Goal: Task Accomplishment & Management: Manage account settings

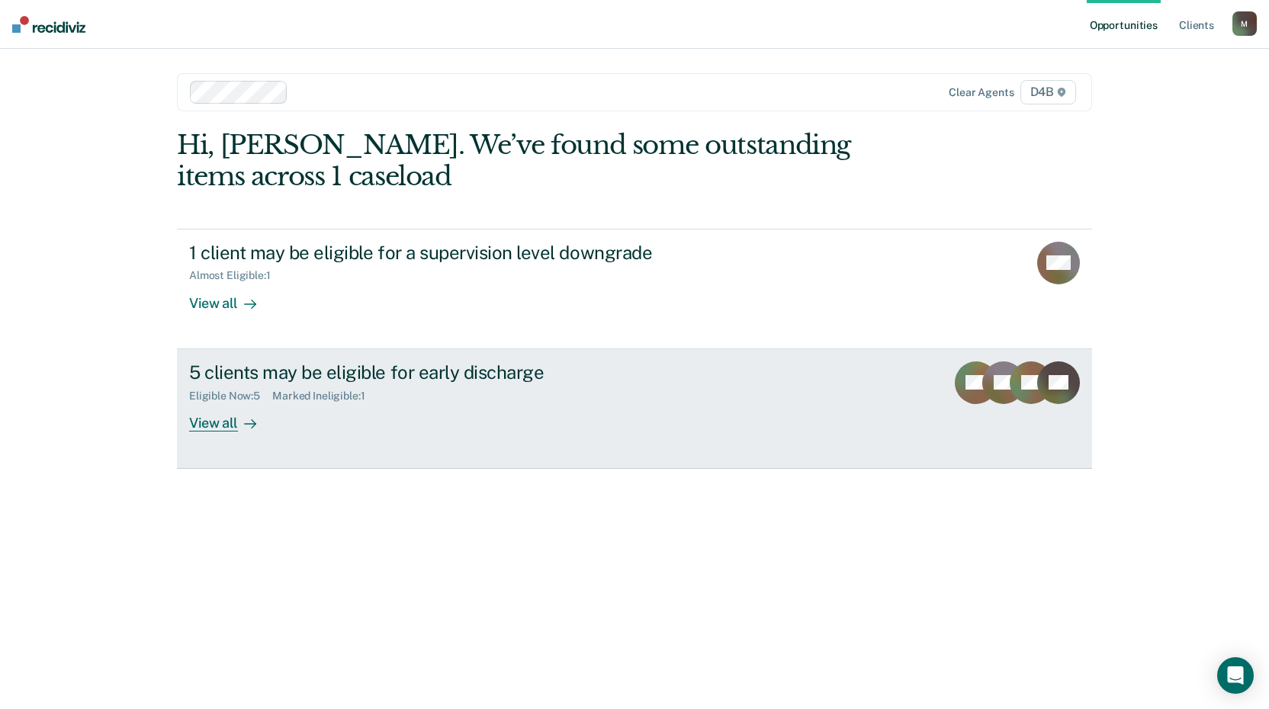
click at [364, 390] on div "Marked Ineligible : 1" at bounding box center [324, 396] width 104 height 13
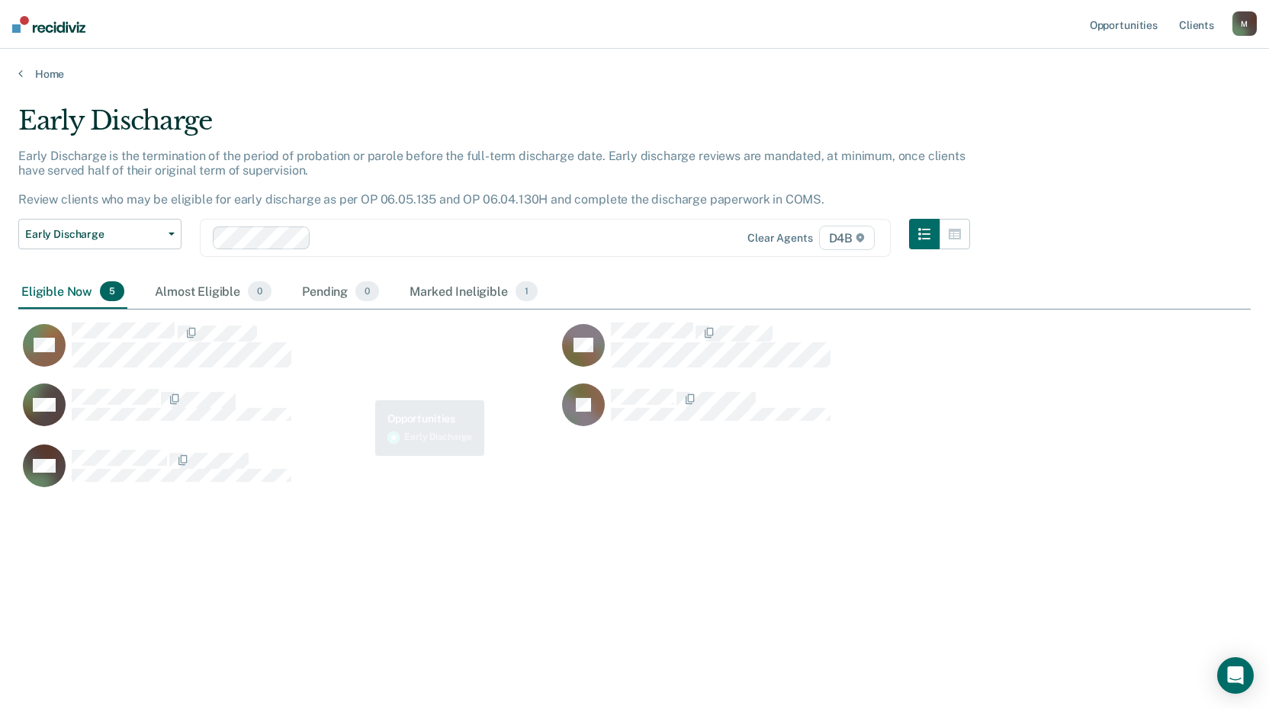
scroll to position [478, 1221]
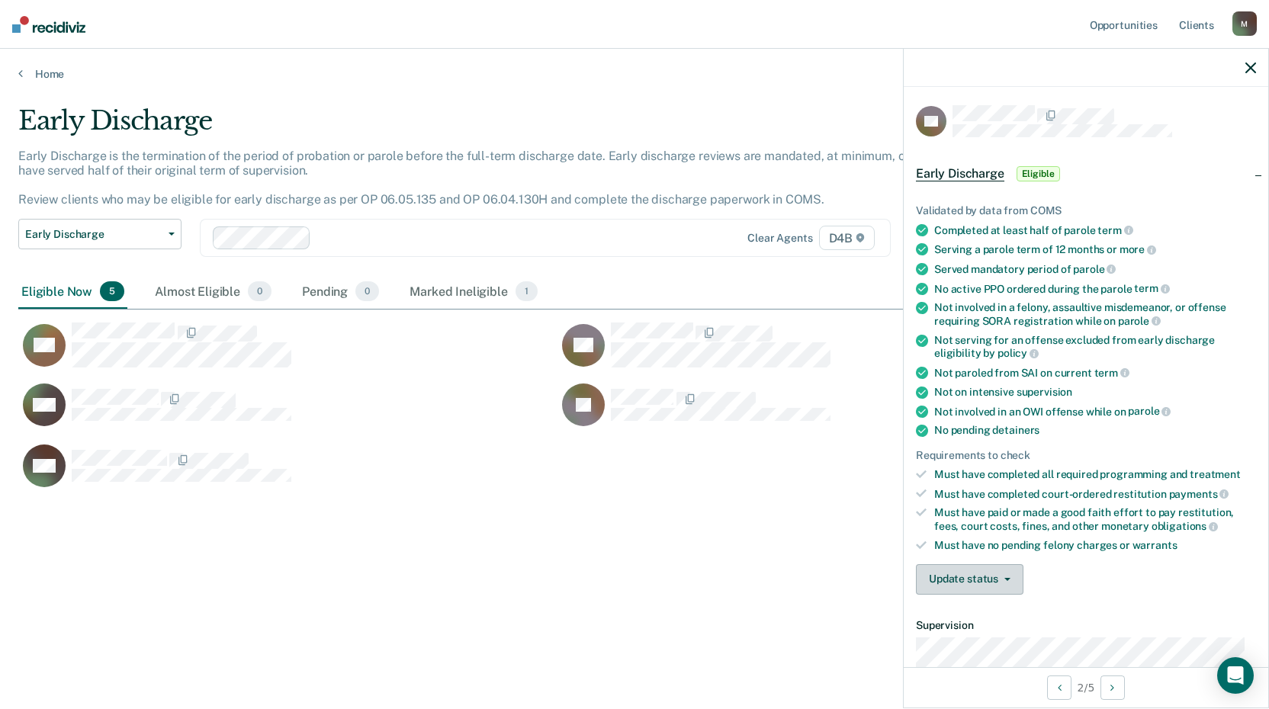
click at [948, 568] on button "Update status" at bounding box center [970, 579] width 108 height 30
click at [952, 621] on button "[PERSON_NAME]" at bounding box center [989, 616] width 147 height 24
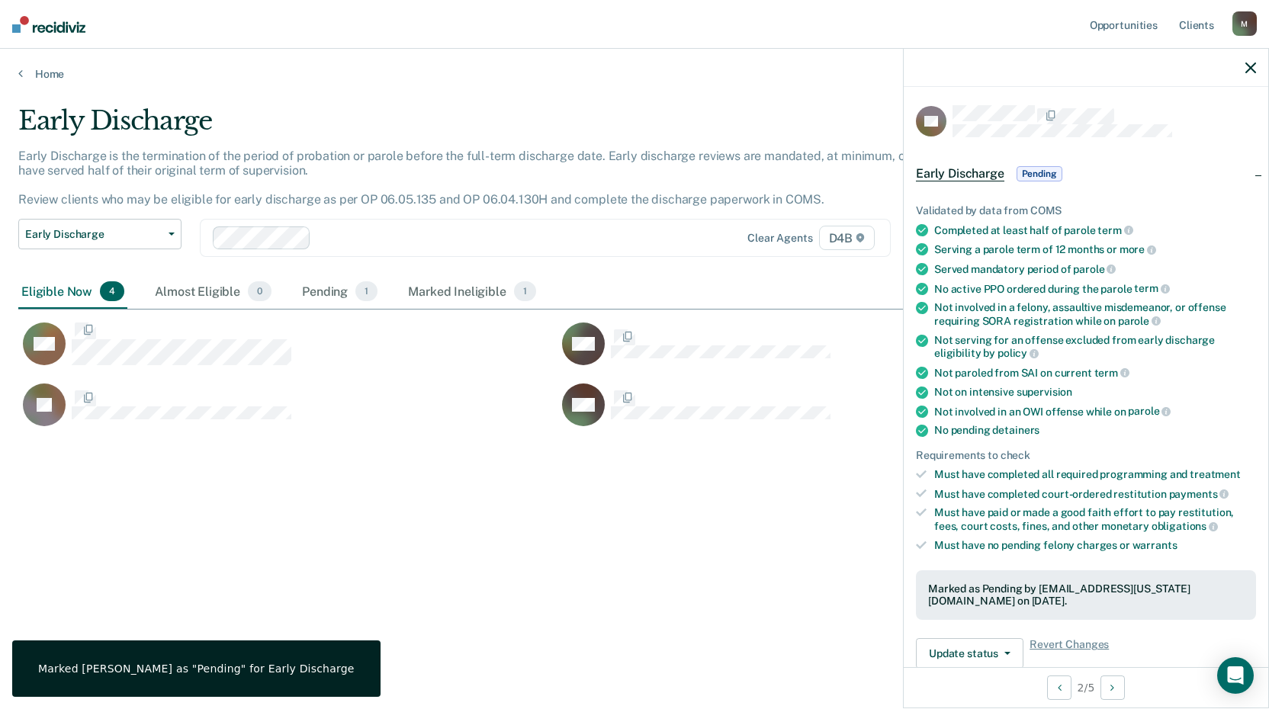
click at [467, 535] on div "Early Discharge Early Discharge is the termination of the period of probation o…" at bounding box center [634, 350] width 1232 height 490
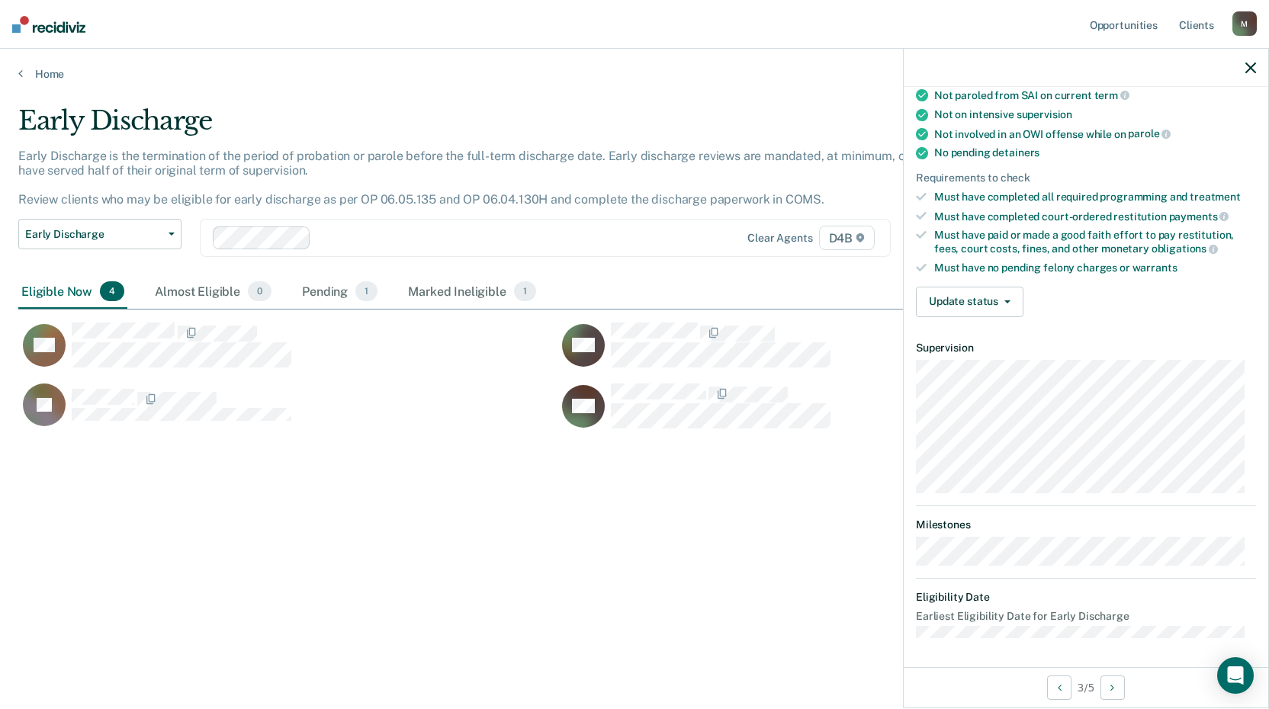
scroll to position [0, 0]
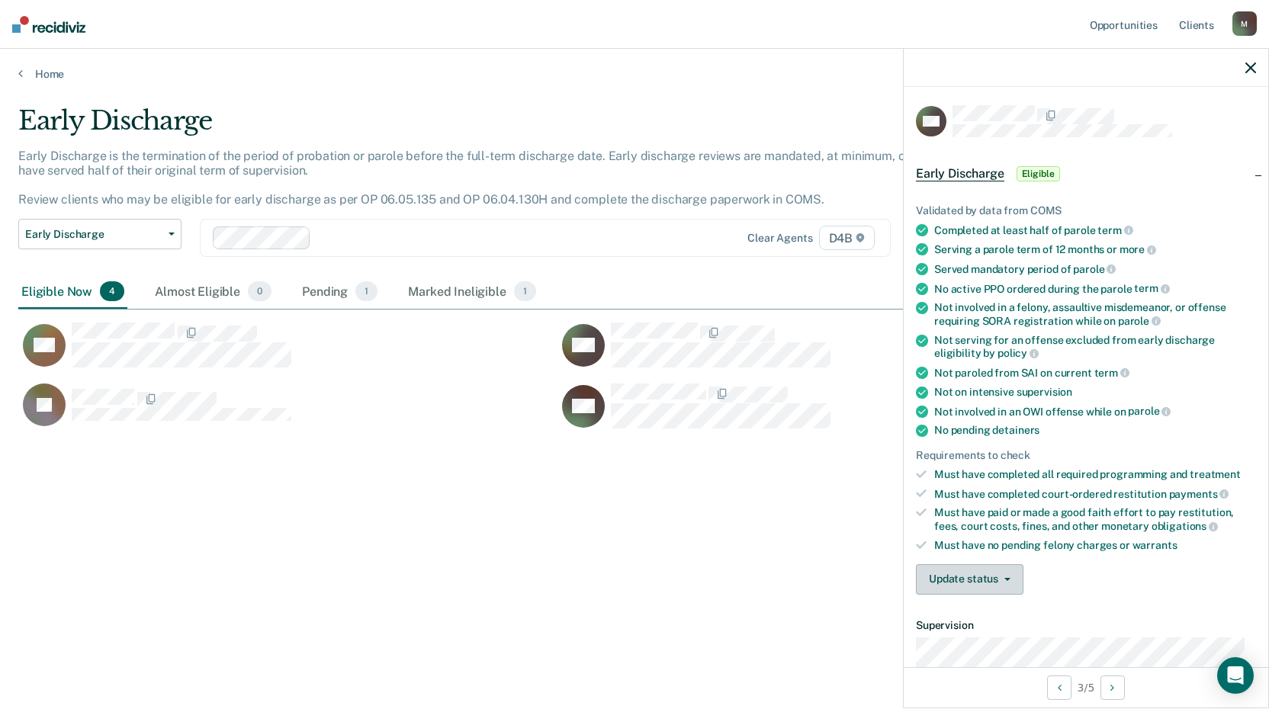
click at [976, 579] on button "Update status" at bounding box center [970, 579] width 108 height 30
click at [952, 642] on button "Mark Ineligible" at bounding box center [989, 640] width 147 height 24
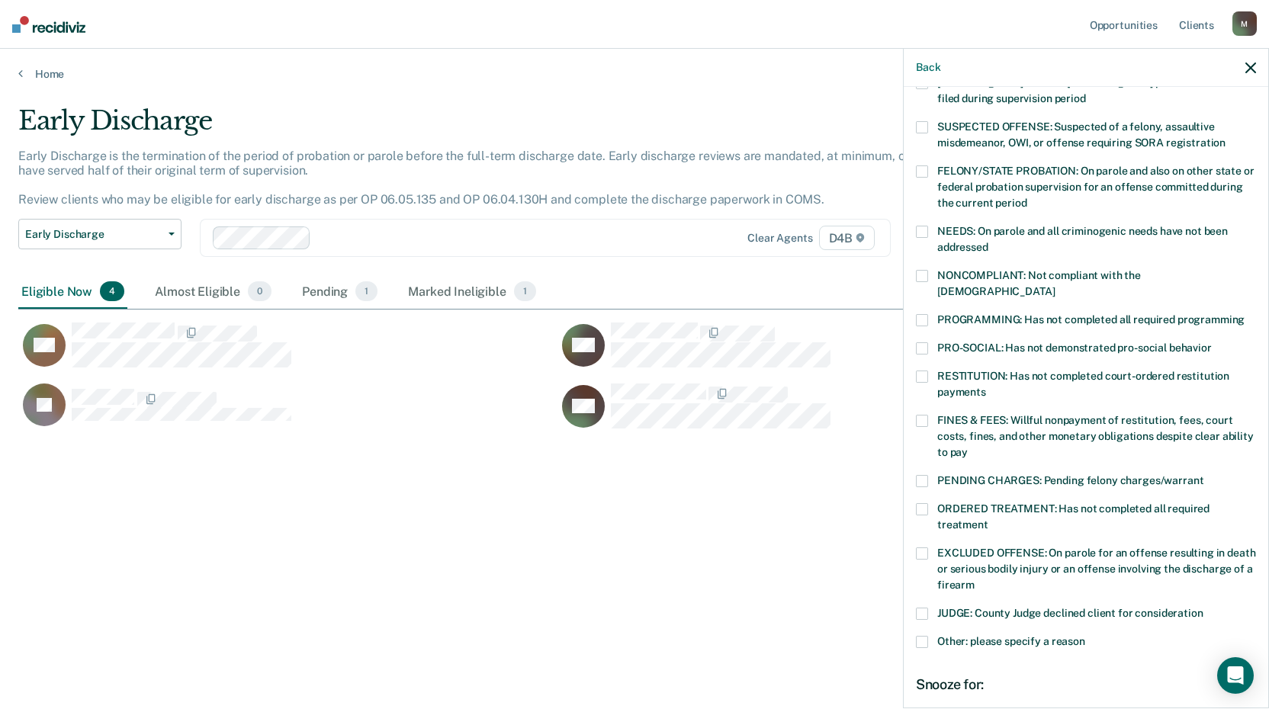
scroll to position [152, 0]
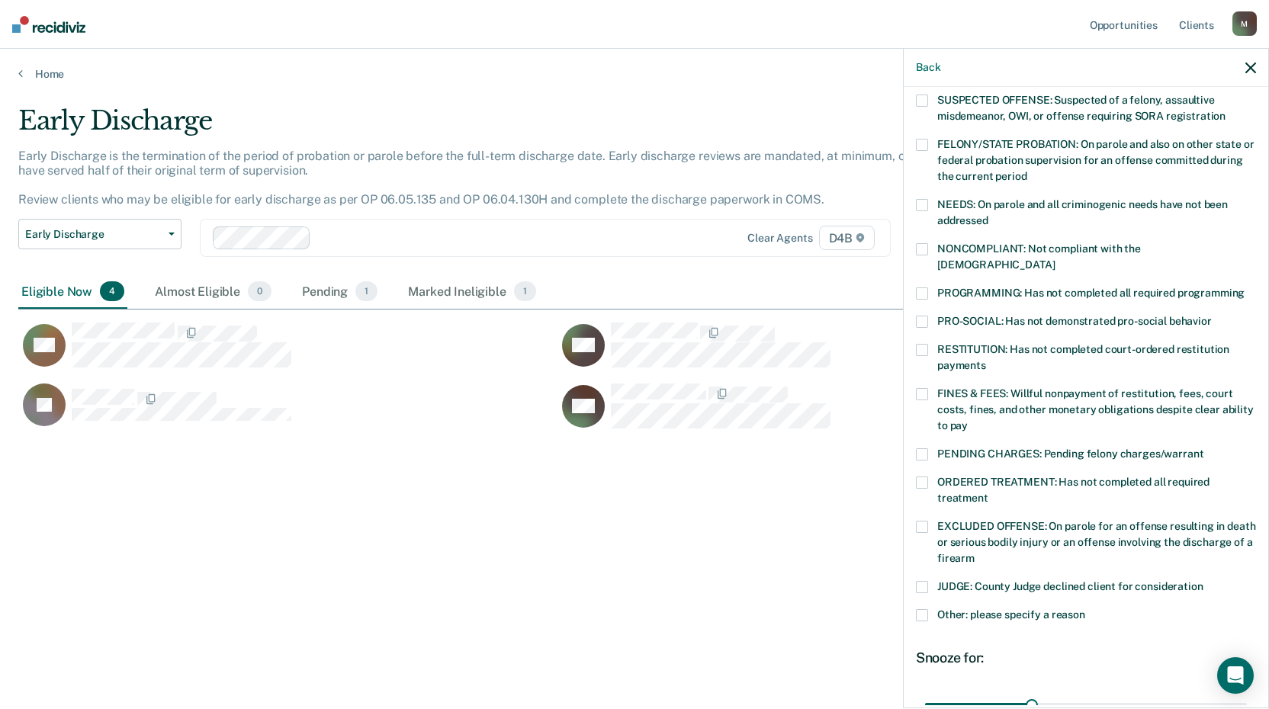
click at [924, 448] on span at bounding box center [922, 454] width 12 height 12
click at [1203, 448] on input "PENDING CHARGES: Pending felony charges/warrant" at bounding box center [1203, 448] width 0 height 0
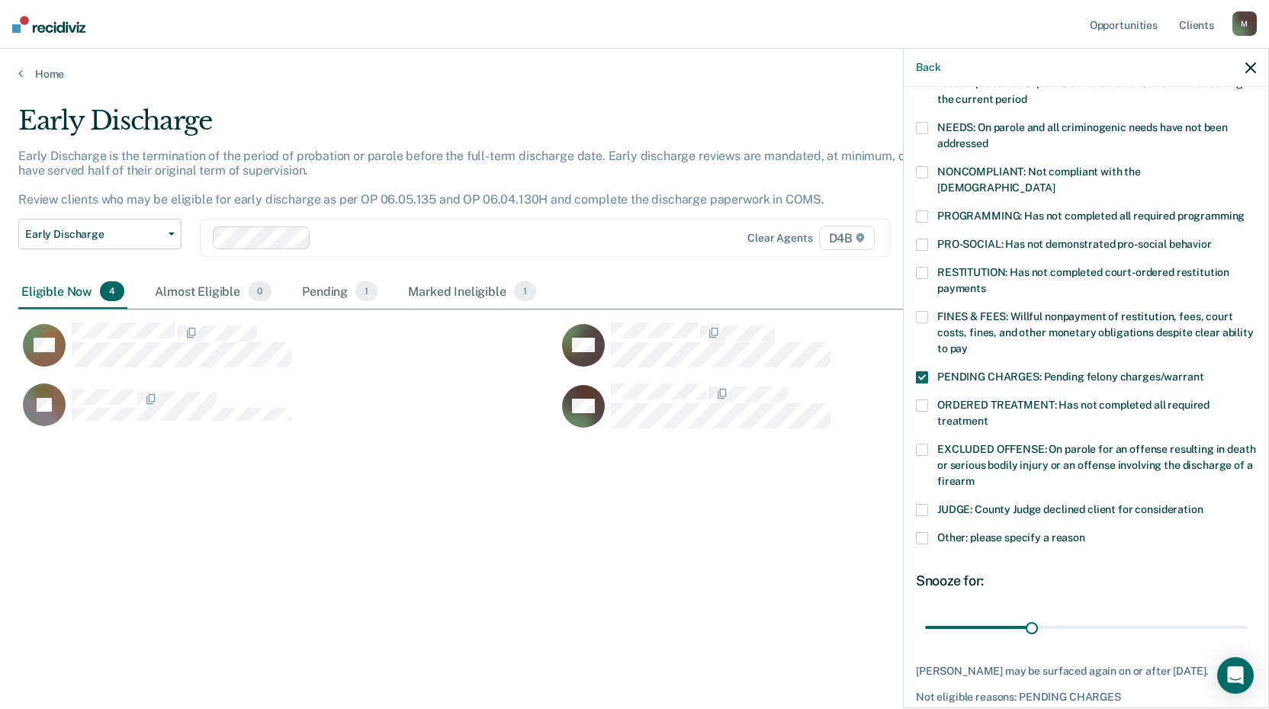
scroll to position [281, 0]
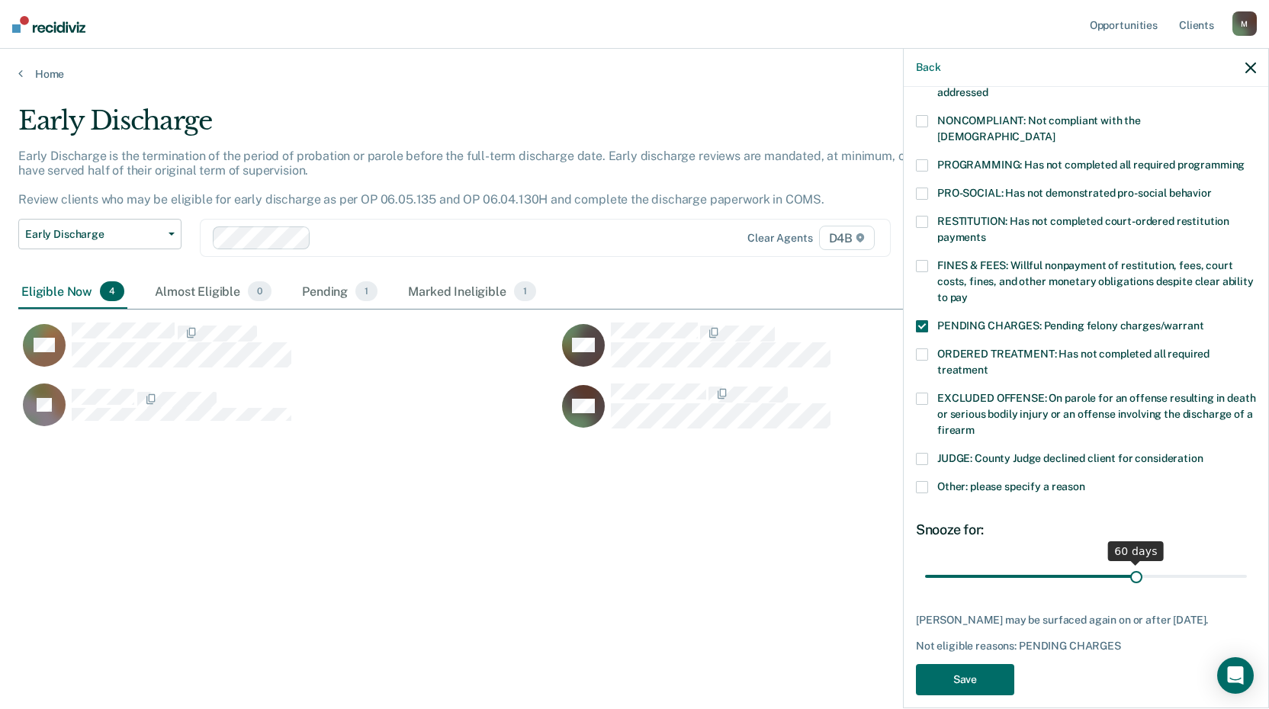
drag, startPoint x: 1026, startPoint y: 560, endPoint x: 1129, endPoint y: 562, distance: 102.9
type input "60"
click at [1129, 563] on input "range" at bounding box center [1086, 576] width 322 height 27
click at [983, 682] on button "Save" at bounding box center [965, 679] width 98 height 31
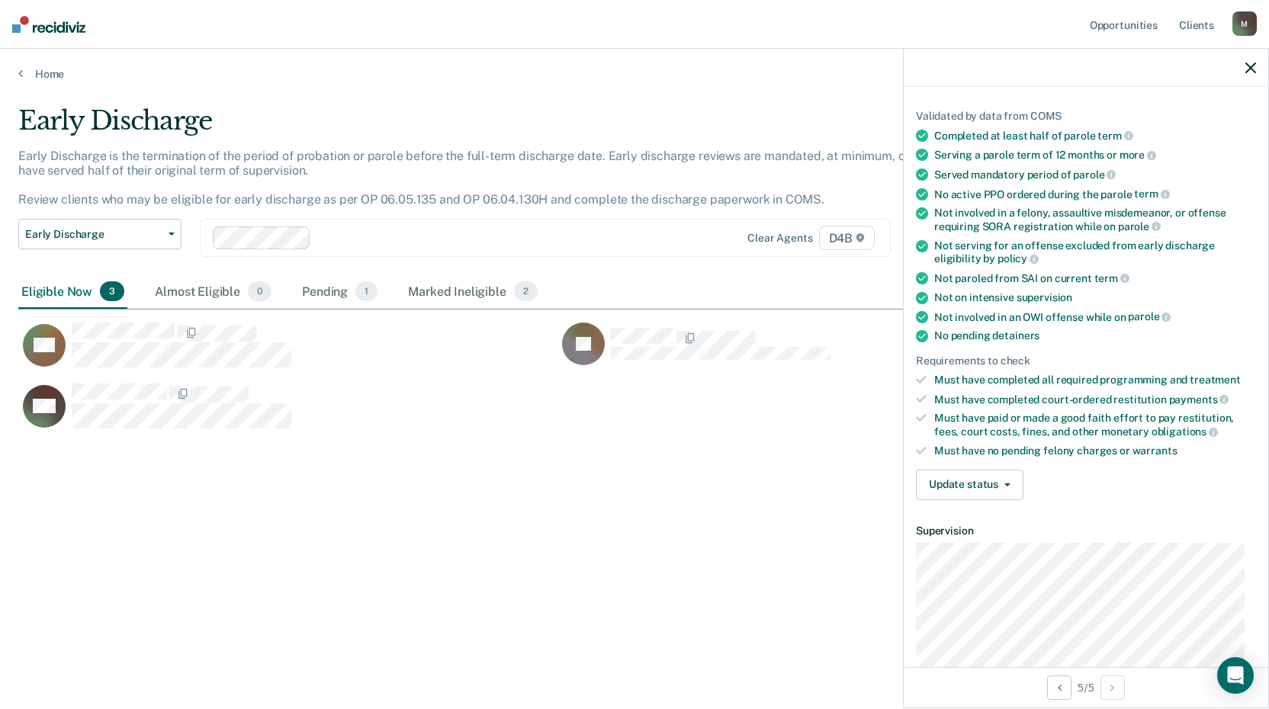
scroll to position [0, 0]
